Goal: Task Accomplishment & Management: Use online tool/utility

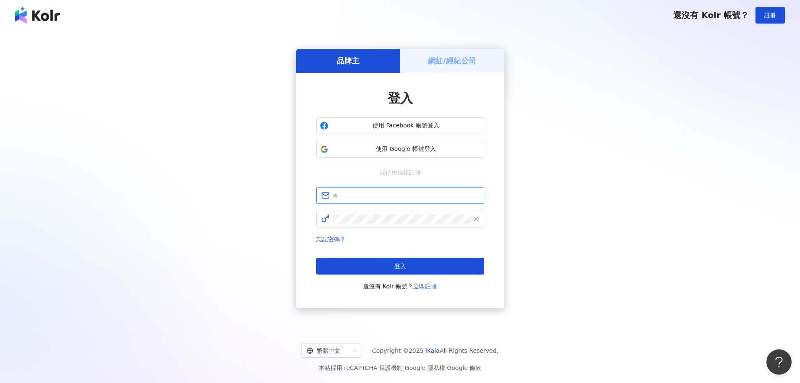
click at [404, 195] on input "text" at bounding box center [406, 195] width 146 height 9
type input "**********"
click at [404, 264] on span "登入" at bounding box center [401, 266] width 12 height 7
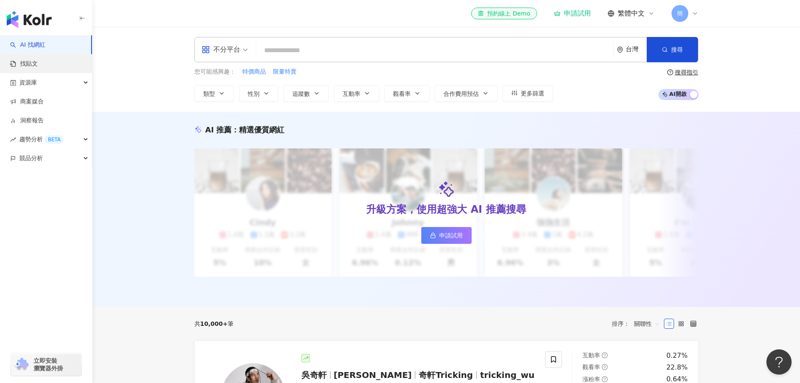
click at [38, 60] on link "找貼文" at bounding box center [24, 64] width 28 height 8
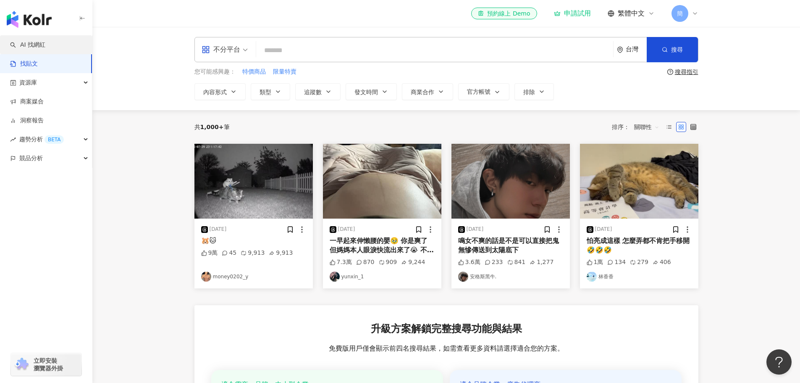
click at [45, 44] on link "AI 找網紅" at bounding box center [27, 45] width 35 height 8
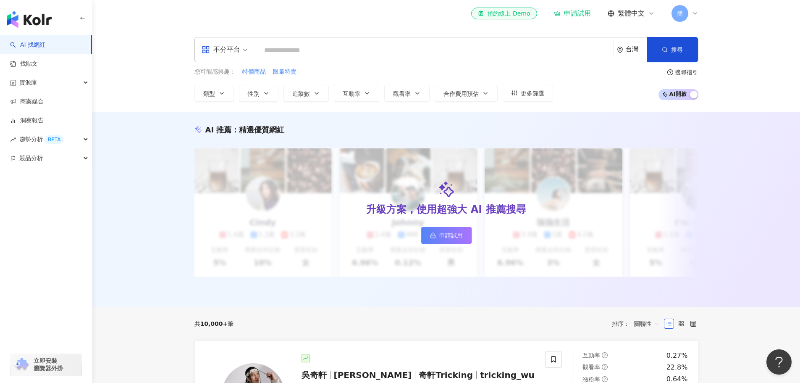
drag, startPoint x: 696, startPoint y: 11, endPoint x: 691, endPoint y: 13, distance: 5.6
click at [696, 11] on icon at bounding box center [695, 13] width 7 height 7
click at [332, 11] on div "el-icon-cs 預約線上 Demo 申請試用 繁體中文 簡" at bounding box center [447, 13] width 504 height 27
click at [695, 13] on icon at bounding box center [695, 13] width 7 height 7
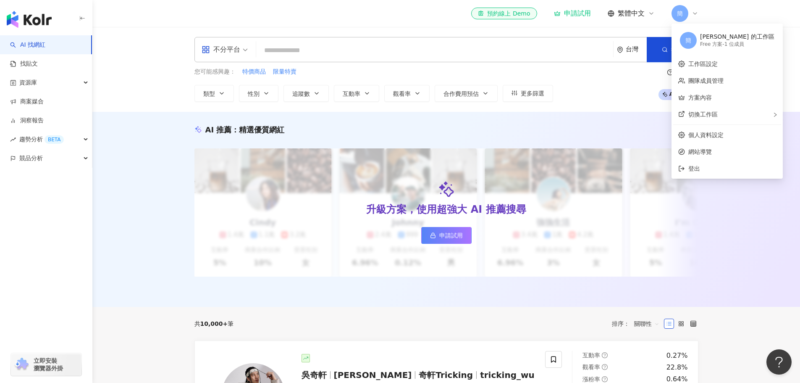
click at [730, 1] on header "el-icon-cs 預約線上 Demo 申請試用 繁體中文 簡" at bounding box center [446, 13] width 708 height 27
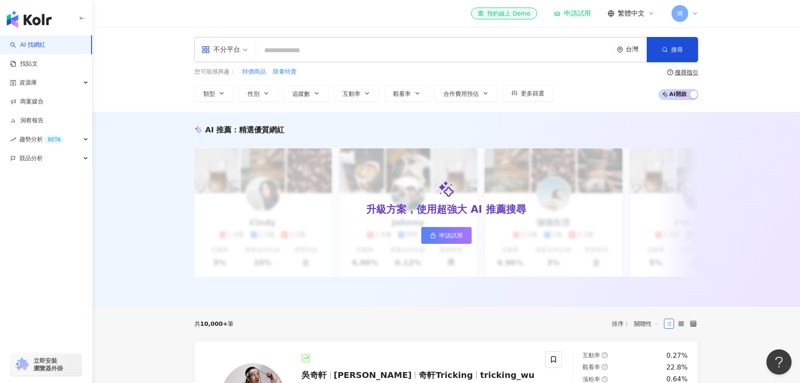
drag, startPoint x: 696, startPoint y: 13, endPoint x: 701, endPoint y: 14, distance: 5.1
click at [698, 13] on icon at bounding box center [695, 13] width 7 height 7
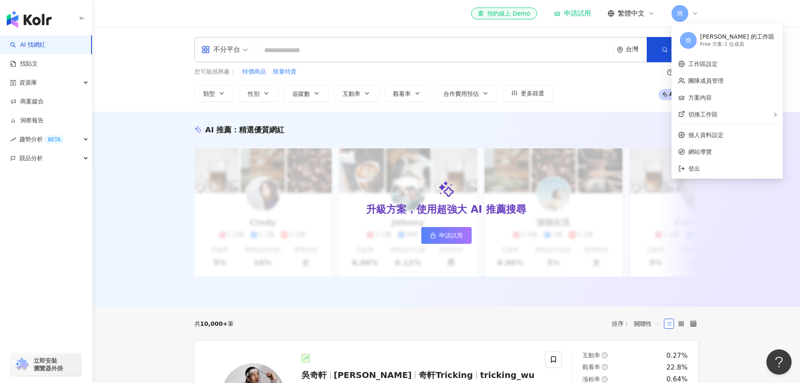
drag, startPoint x: 695, startPoint y: 11, endPoint x: 699, endPoint y: 11, distance: 4.2
click at [698, 11] on icon at bounding box center [695, 13] width 7 height 7
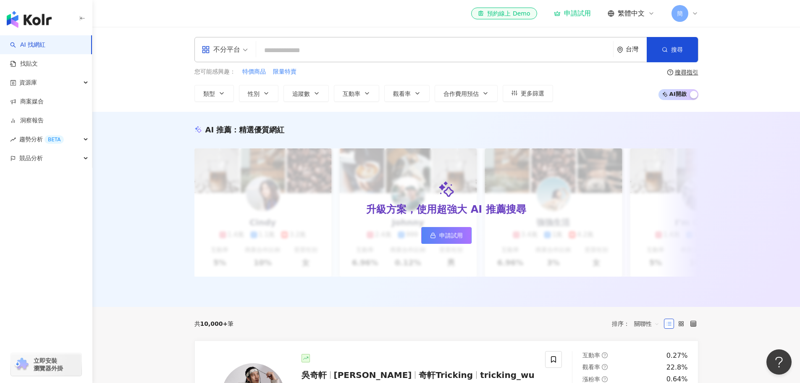
click at [733, 12] on header "el-icon-cs 預約線上 Demo 申請試用 繁體中文 簡" at bounding box center [446, 13] width 708 height 27
